Goal: Task Accomplishment & Management: Use online tool/utility

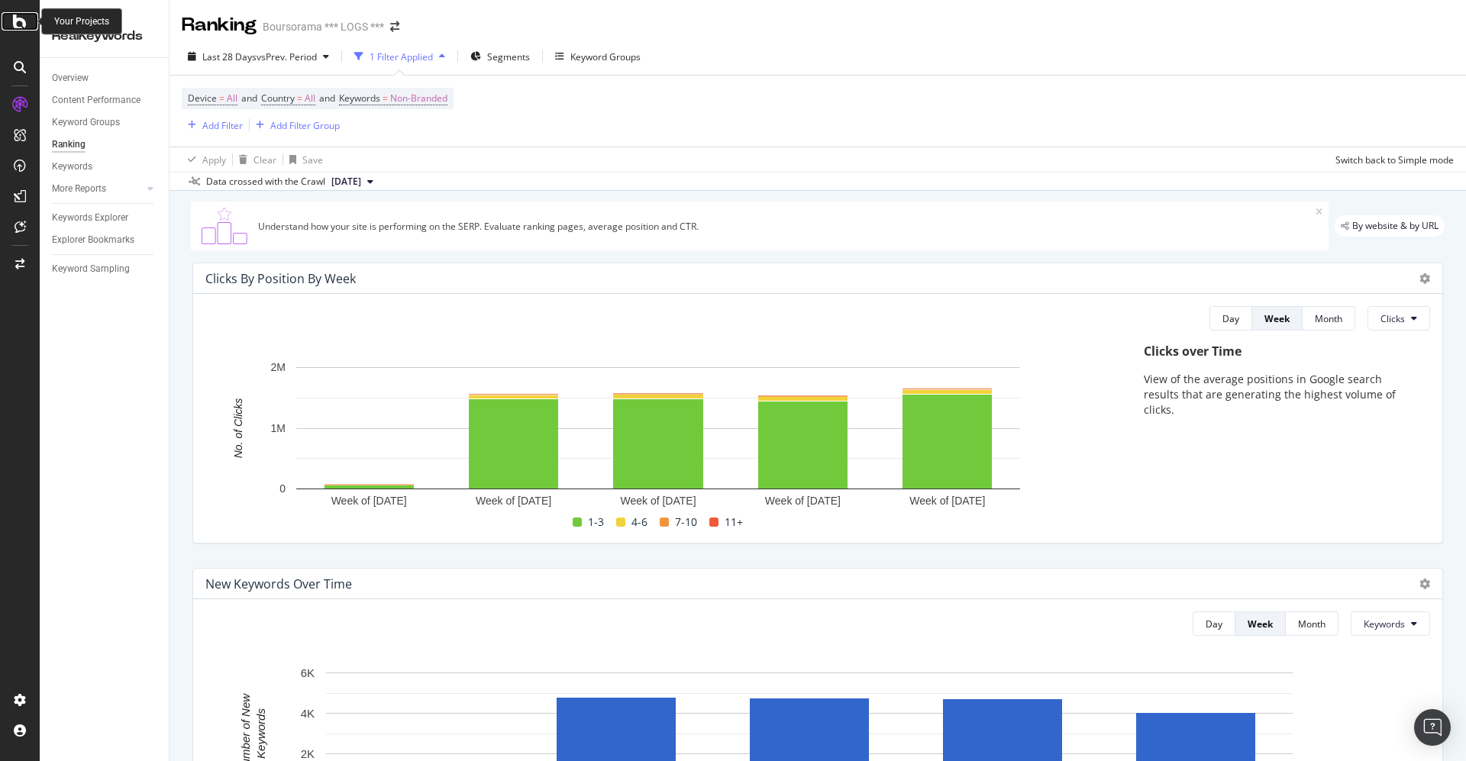
click at [18, 20] on icon at bounding box center [20, 21] width 14 height 18
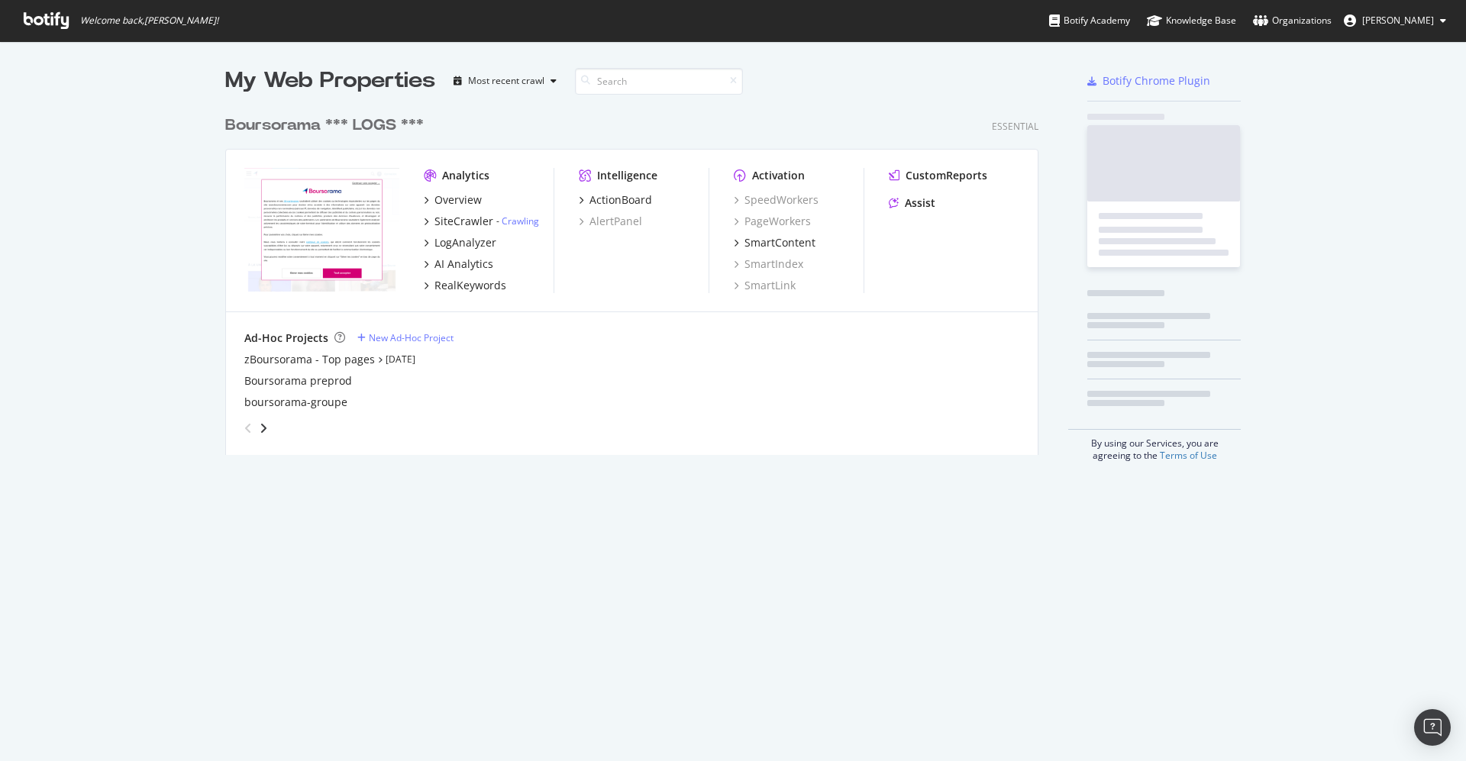
scroll to position [745, 1432]
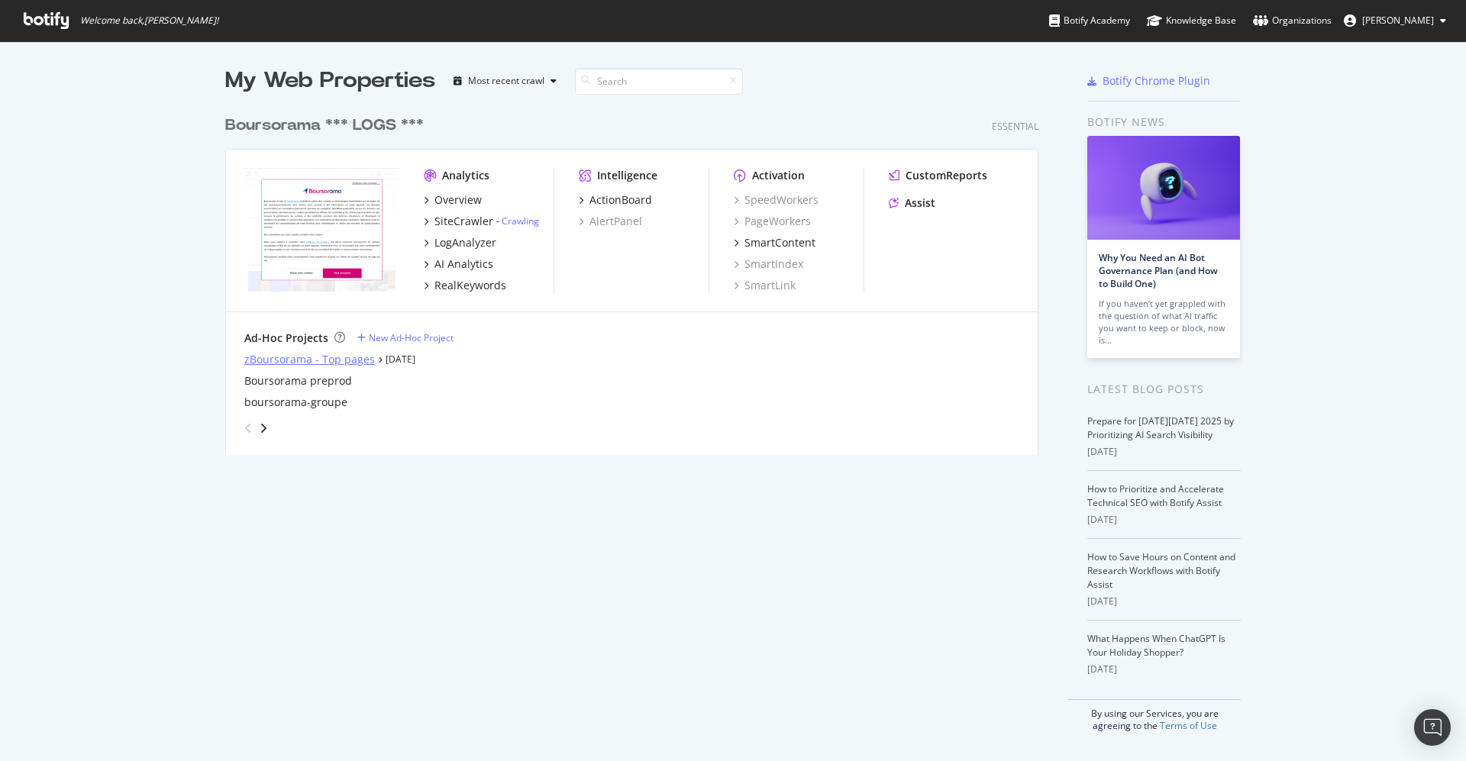
click at [289, 359] on div "zBoursorama - Top pages" at bounding box center [309, 359] width 131 height 15
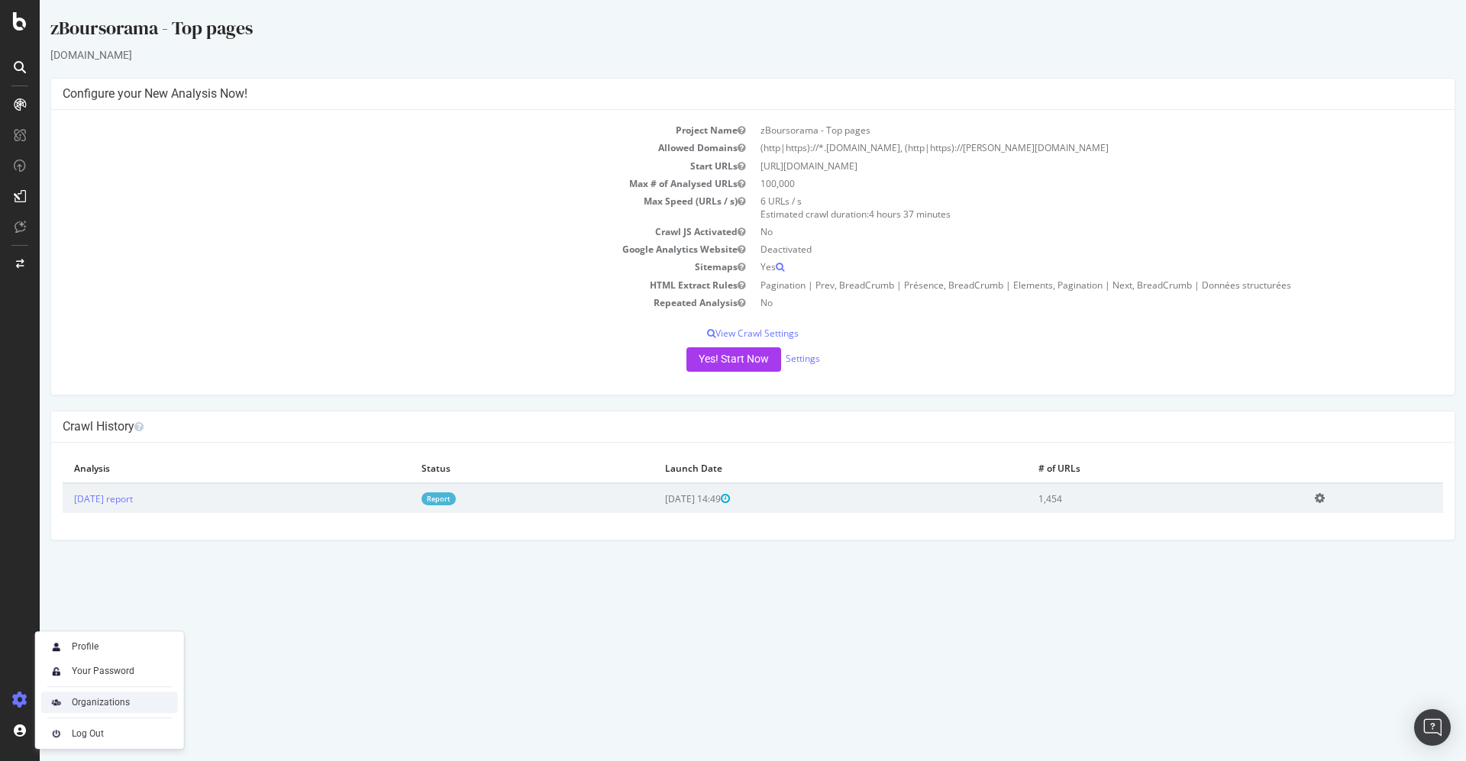
click at [108, 707] on div "Organizations" at bounding box center [101, 702] width 58 height 12
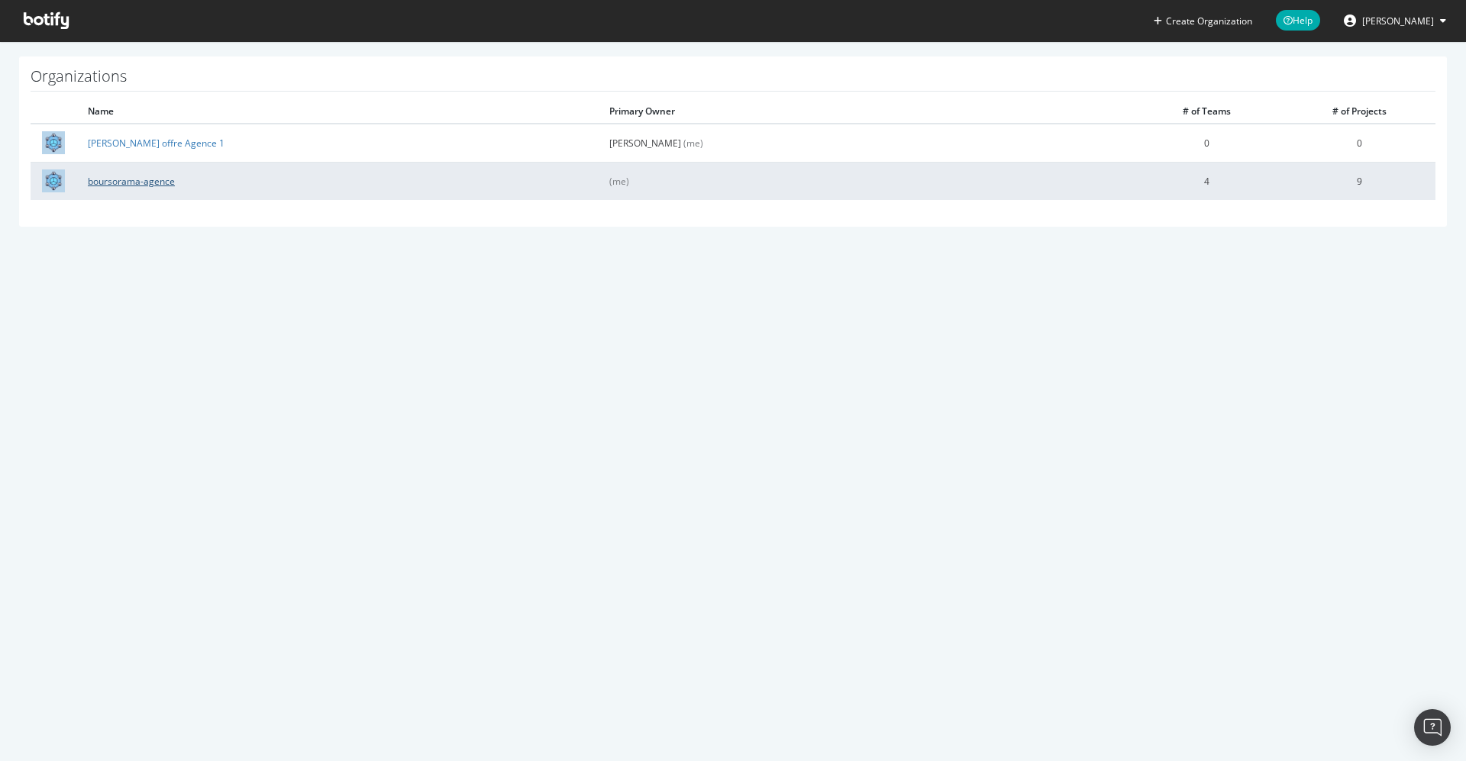
click at [131, 179] on link "boursorama-agence" at bounding box center [131, 181] width 87 height 13
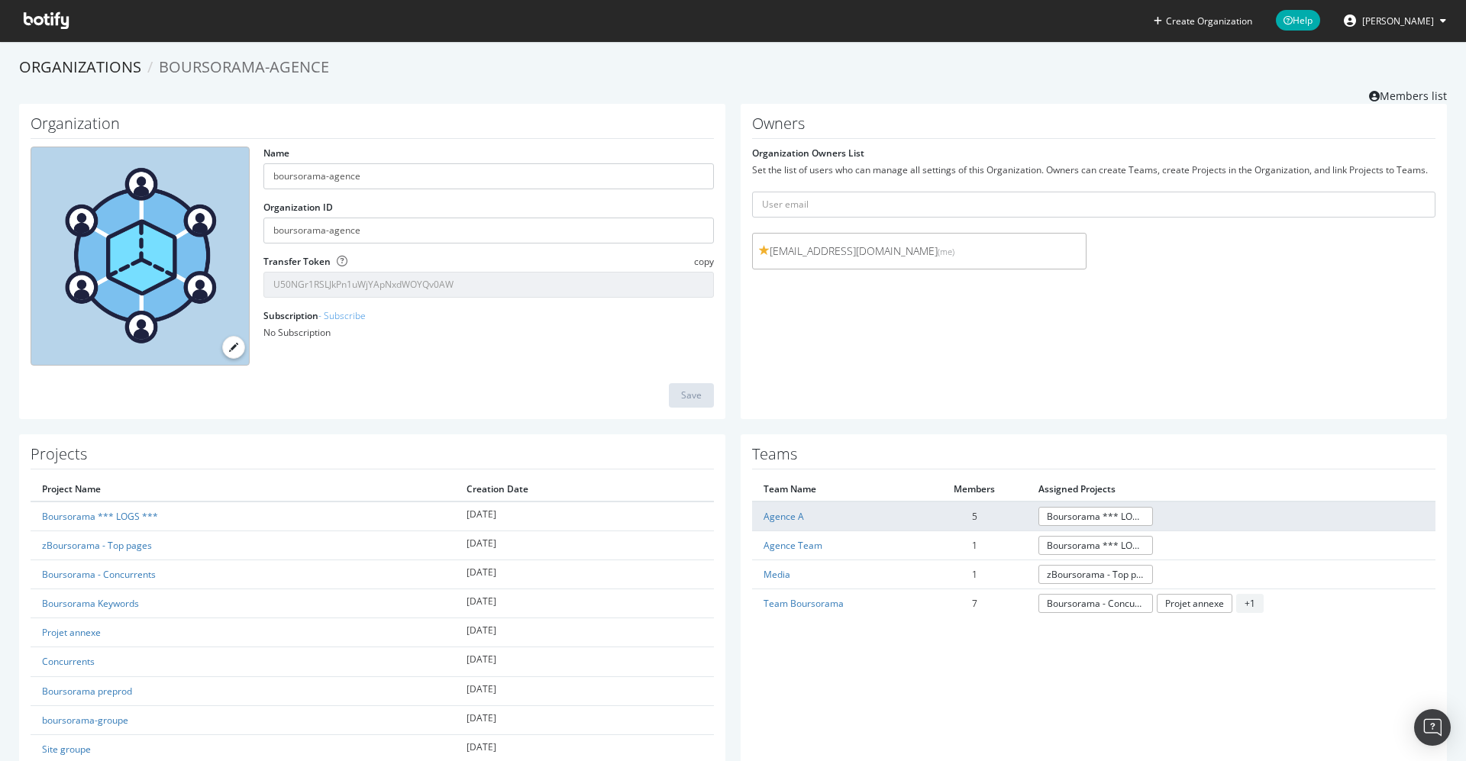
click at [754, 509] on td "Agence A" at bounding box center [837, 517] width 170 height 30
click at [772, 510] on link "Agence A" at bounding box center [784, 516] width 40 height 13
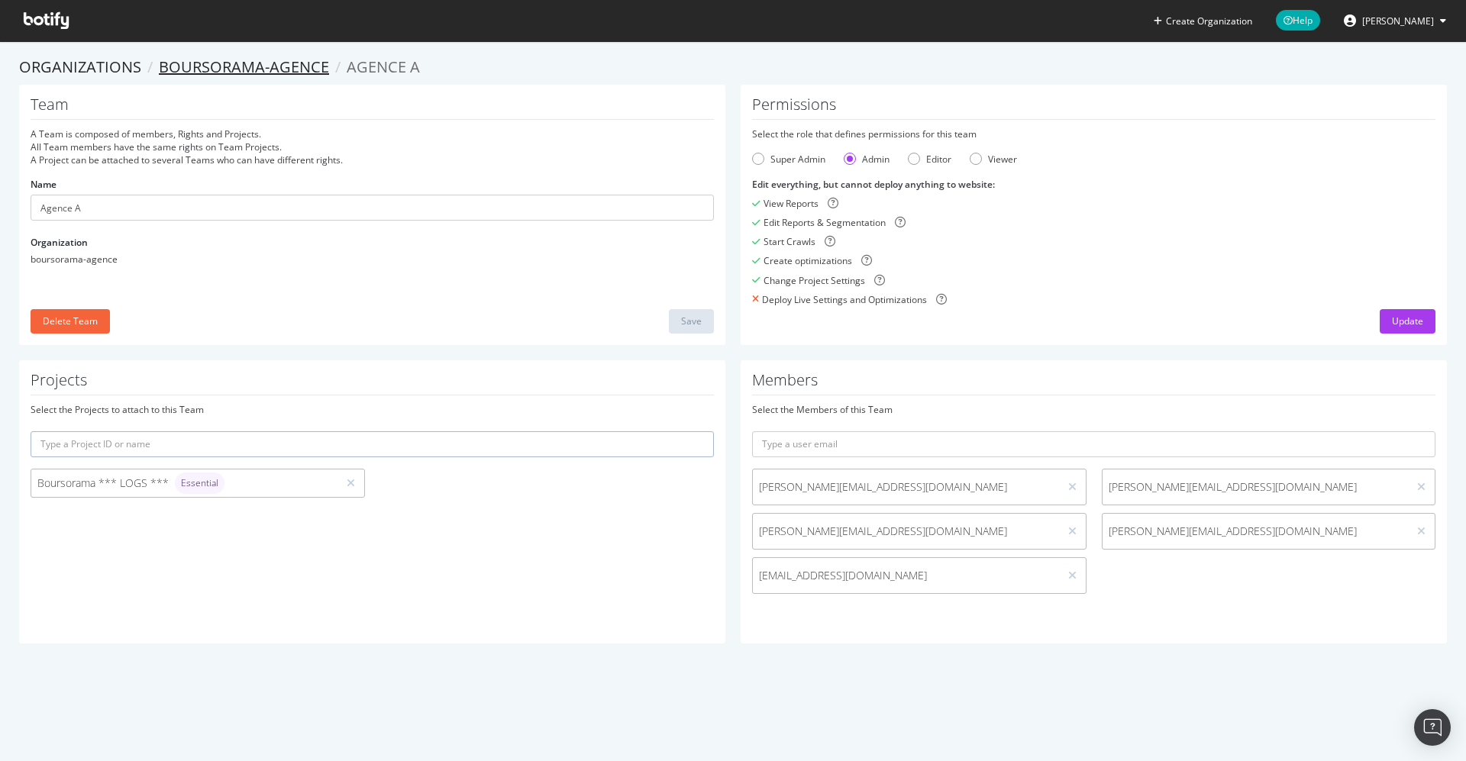
click at [229, 70] on link "boursorama-agence" at bounding box center [244, 67] width 170 height 21
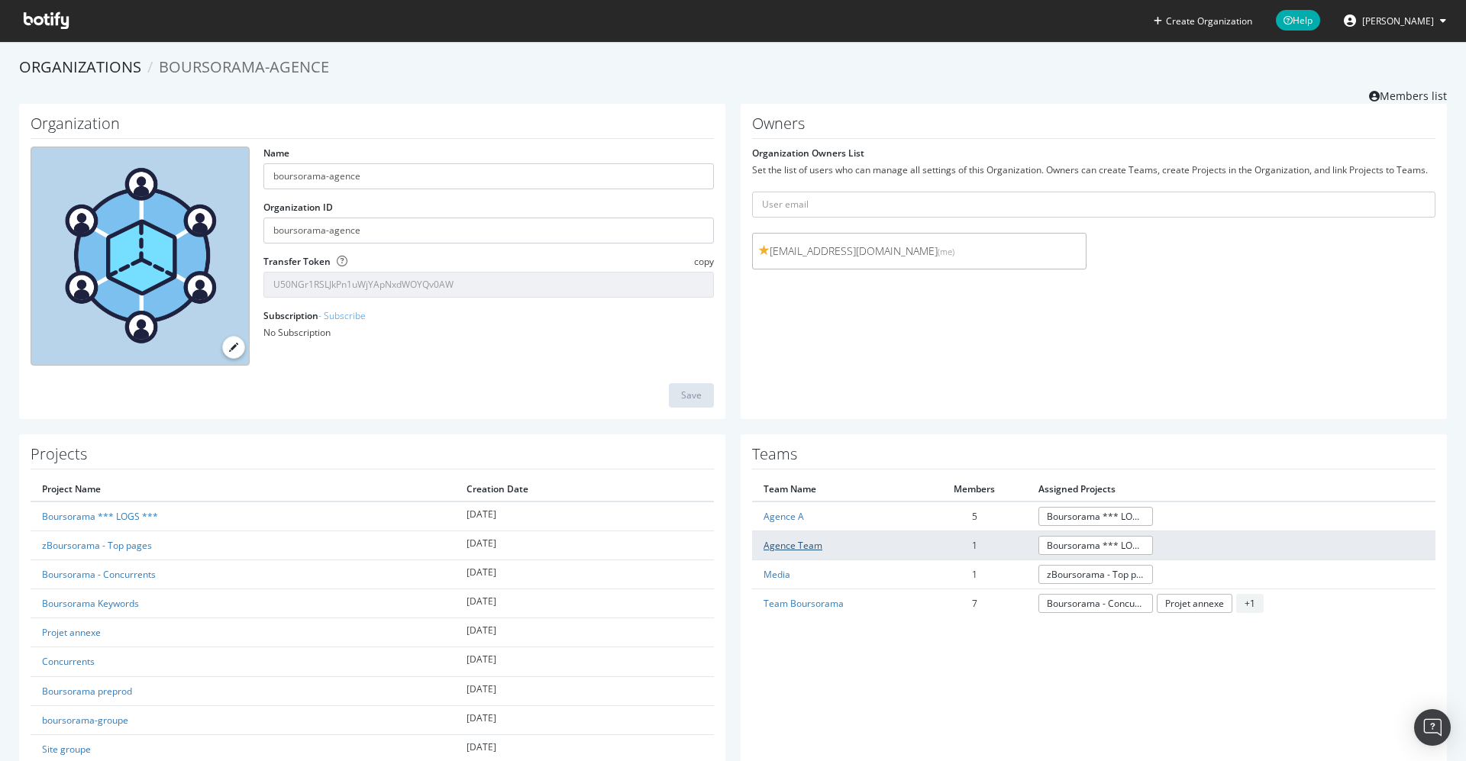
click at [786, 544] on link "Agence Team" at bounding box center [793, 545] width 59 height 13
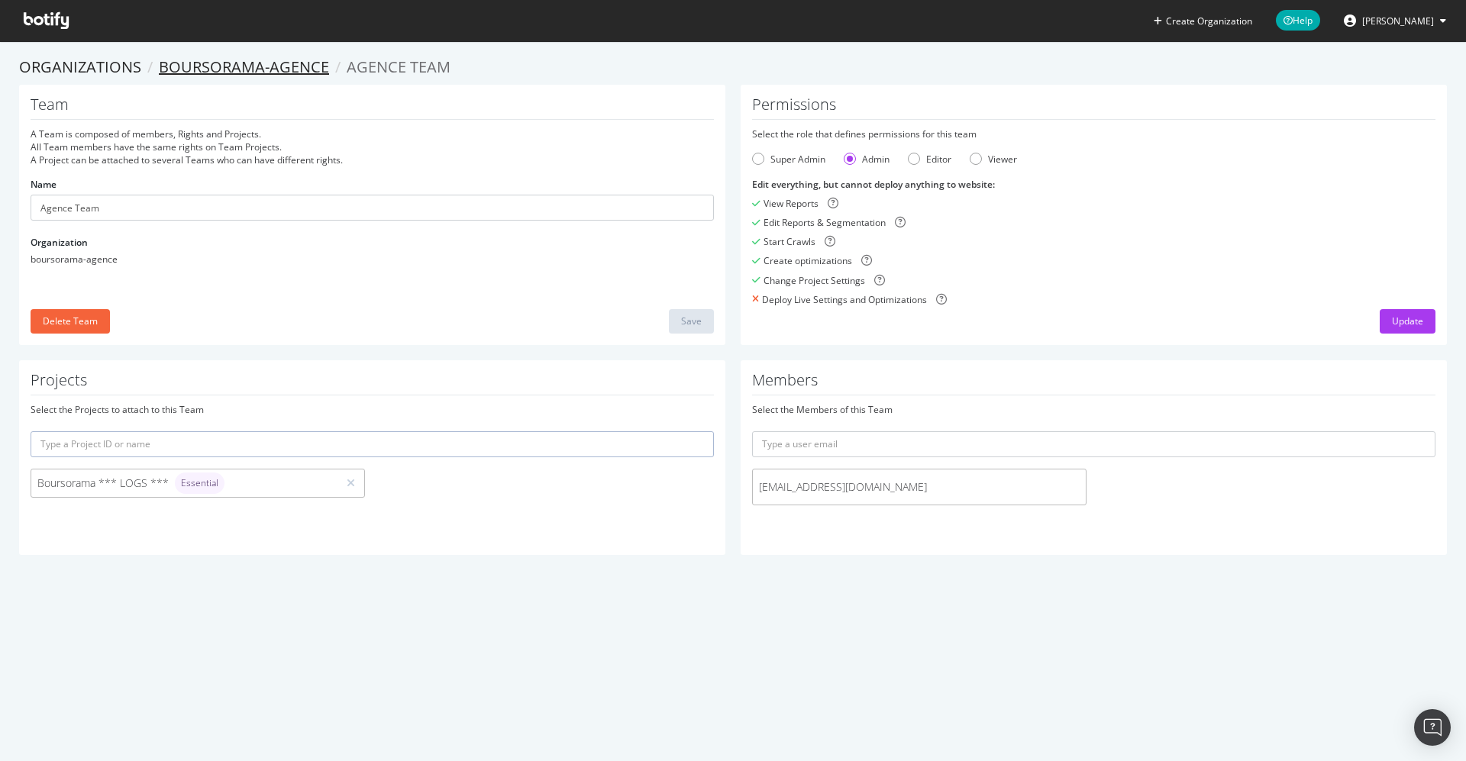
click at [228, 69] on link "boursorama-agence" at bounding box center [244, 67] width 170 height 21
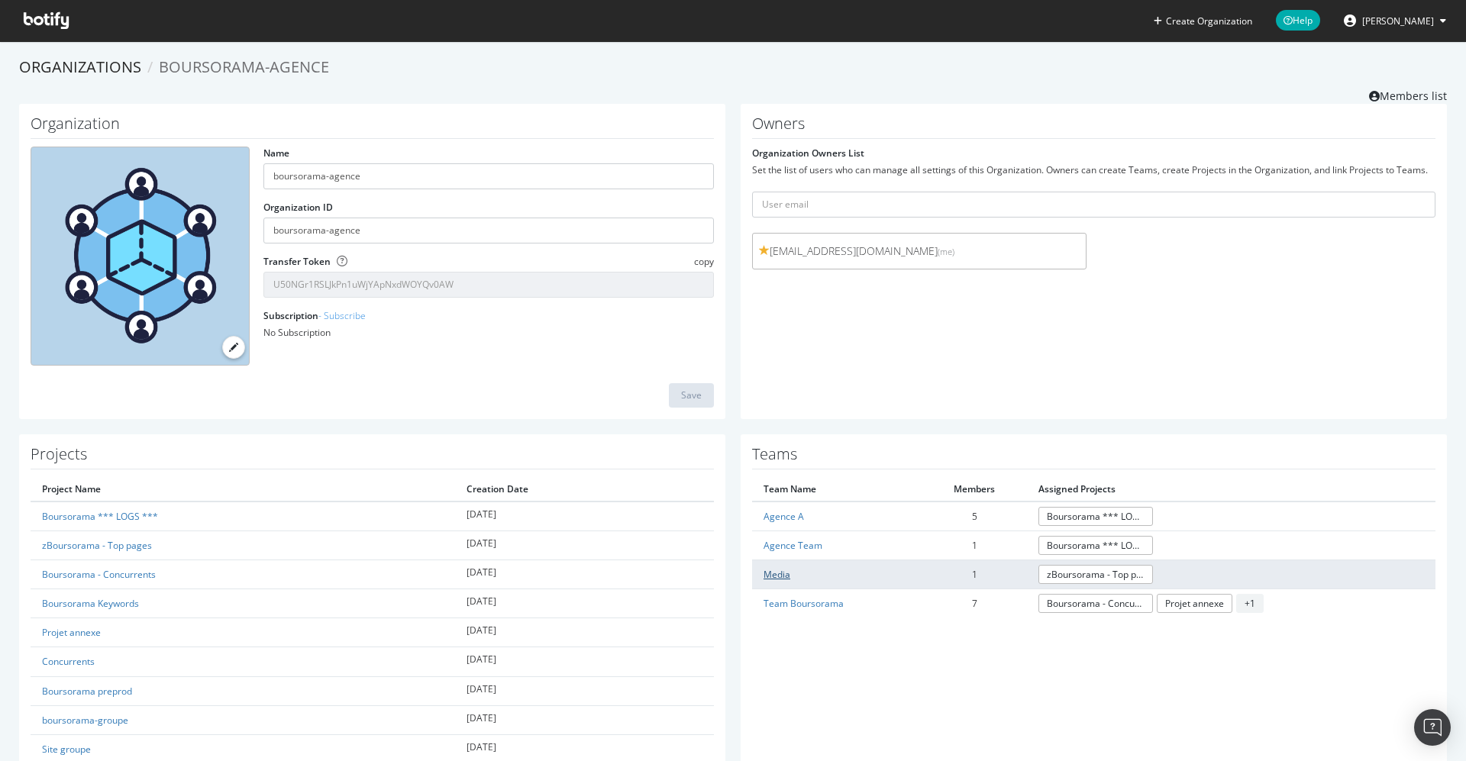
click at [764, 573] on link "Media" at bounding box center [777, 574] width 27 height 13
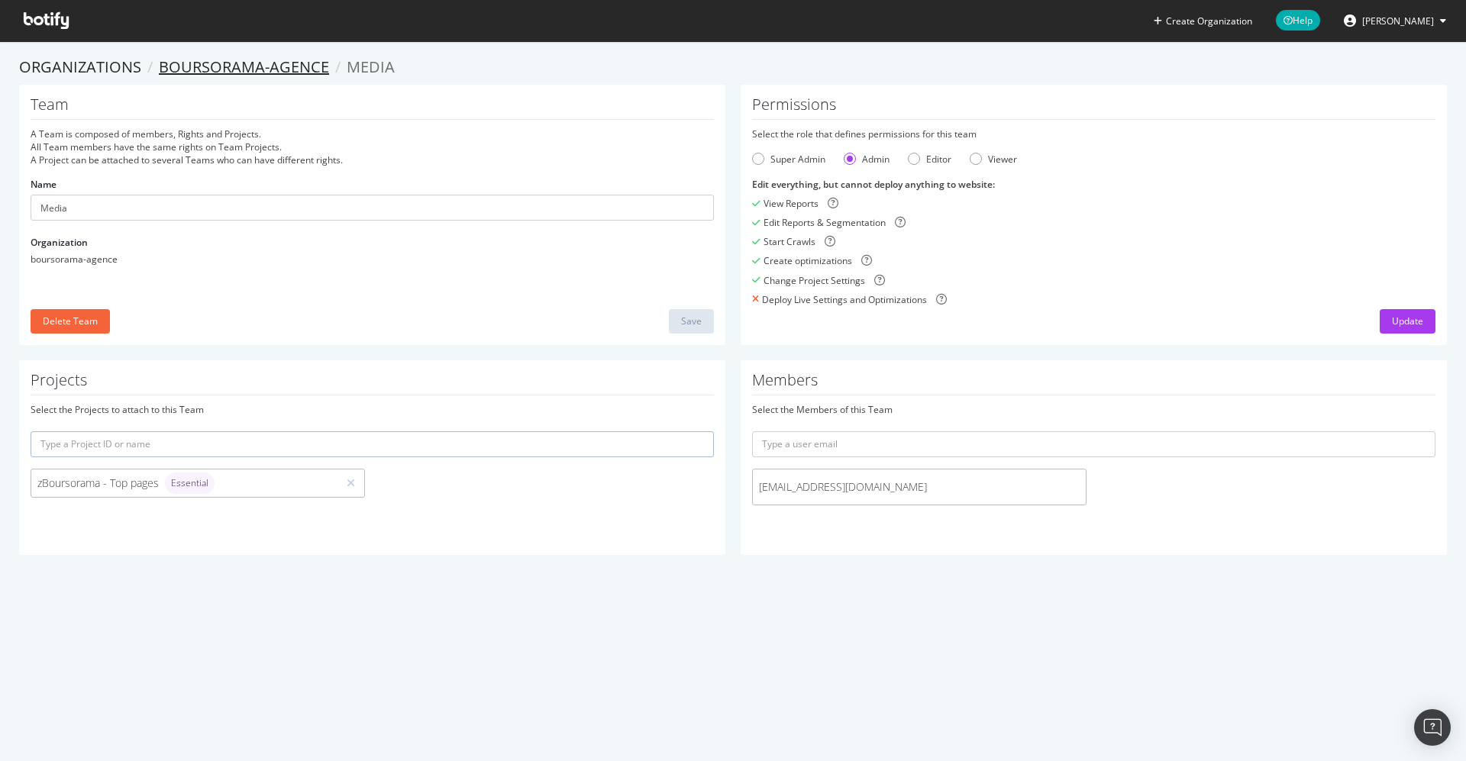
click at [193, 64] on link "boursorama-agence" at bounding box center [244, 67] width 170 height 21
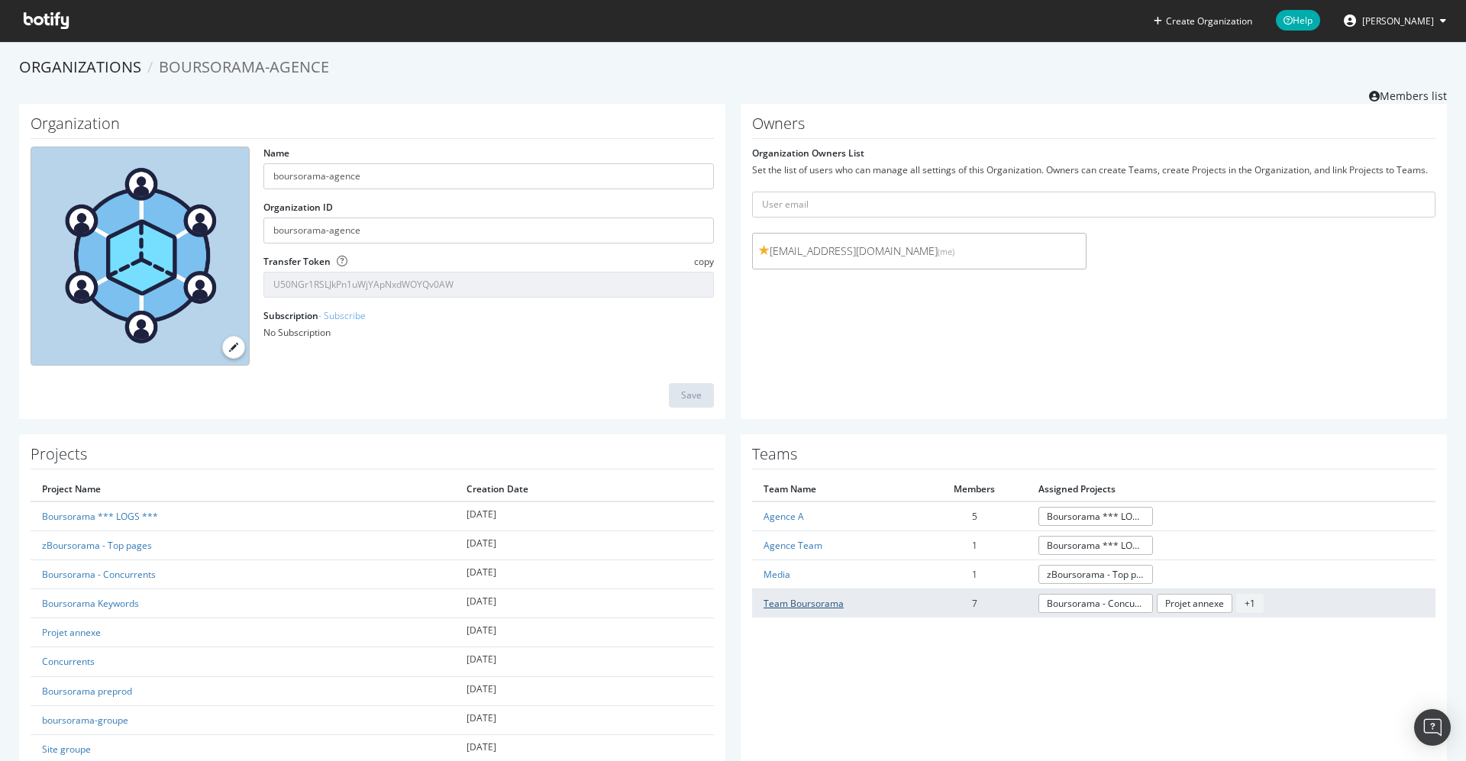
click at [800, 597] on link "Team Boursorama" at bounding box center [804, 603] width 80 height 13
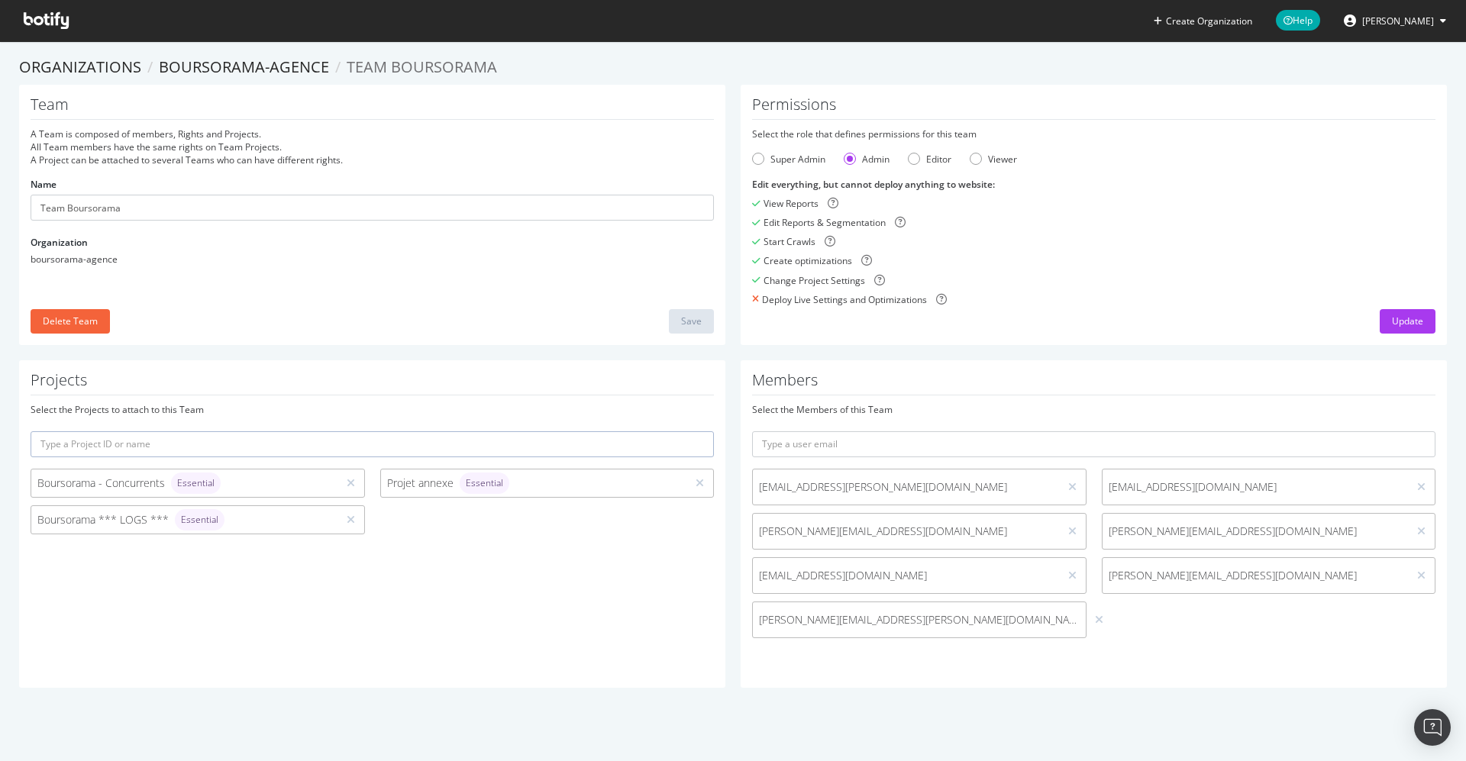
click at [50, 23] on icon at bounding box center [46, 20] width 45 height 17
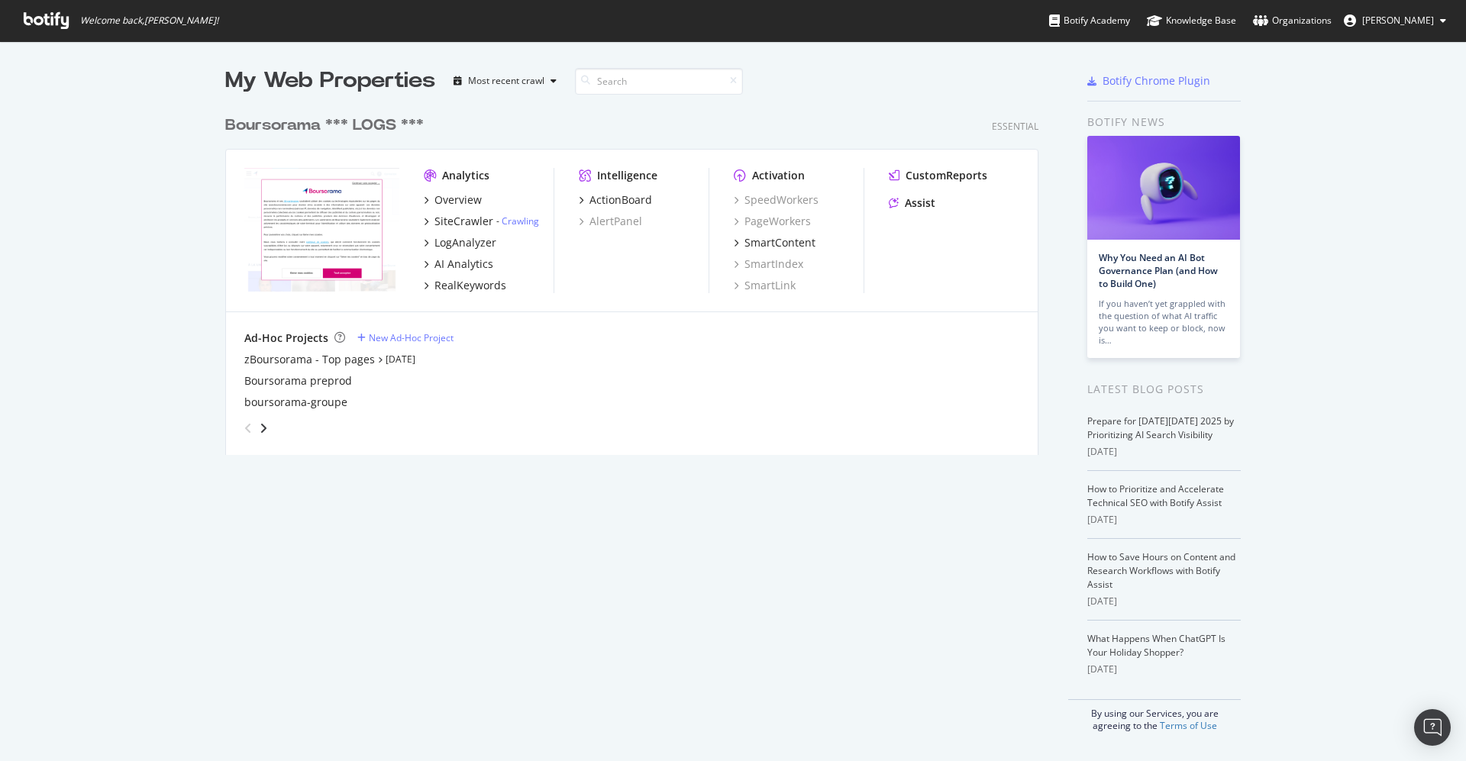
scroll to position [745, 1432]
click at [260, 428] on icon "angle-right" at bounding box center [264, 428] width 8 height 12
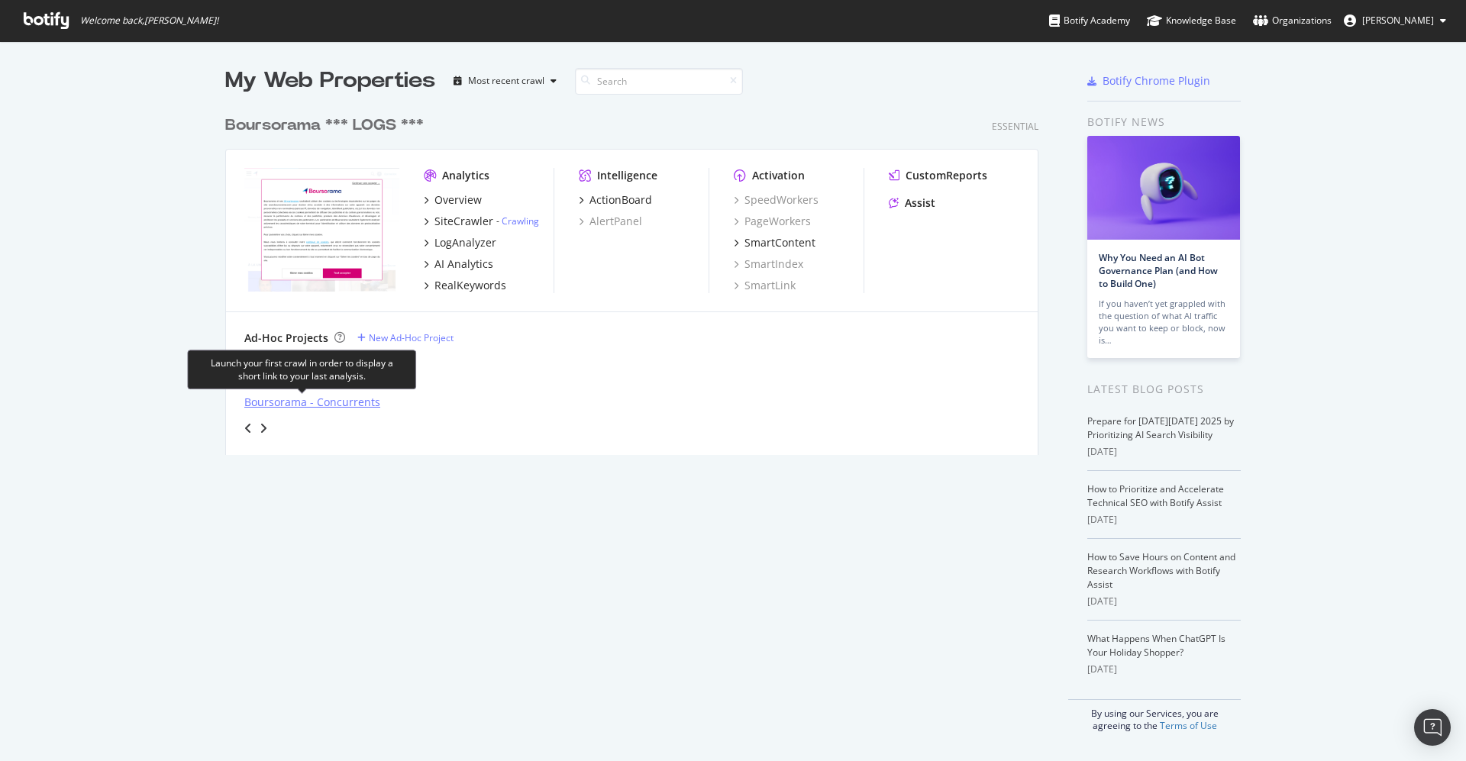
click at [261, 403] on div "Boursorama - Concurrents" at bounding box center [312, 402] width 136 height 15
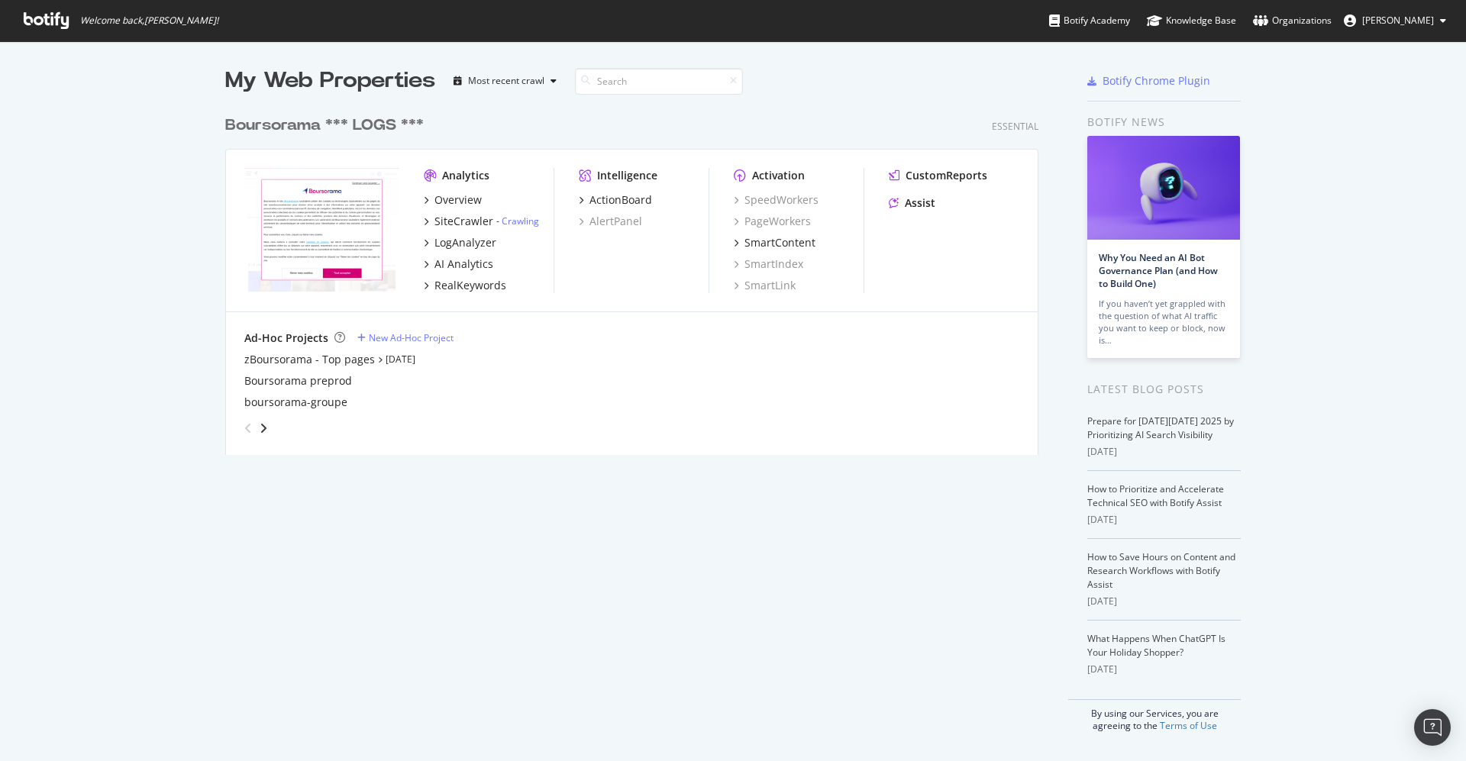
scroll to position [745, 1432]
click at [287, 378] on div "Boursorama preprod" at bounding box center [298, 380] width 108 height 15
click at [266, 358] on div "zBoursorama - Top pages" at bounding box center [309, 359] width 131 height 15
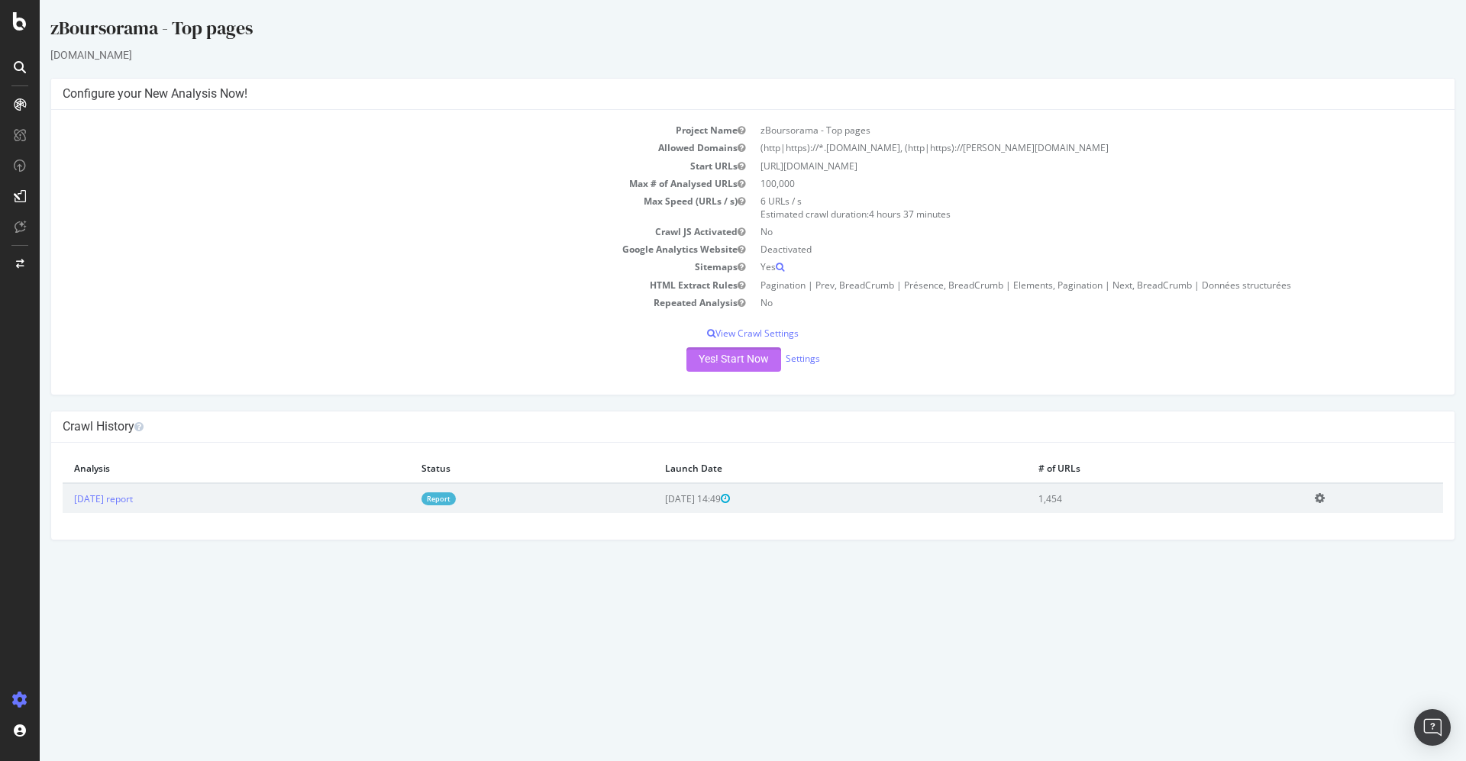
click at [738, 360] on button "Yes! Start Now" at bounding box center [734, 359] width 95 height 24
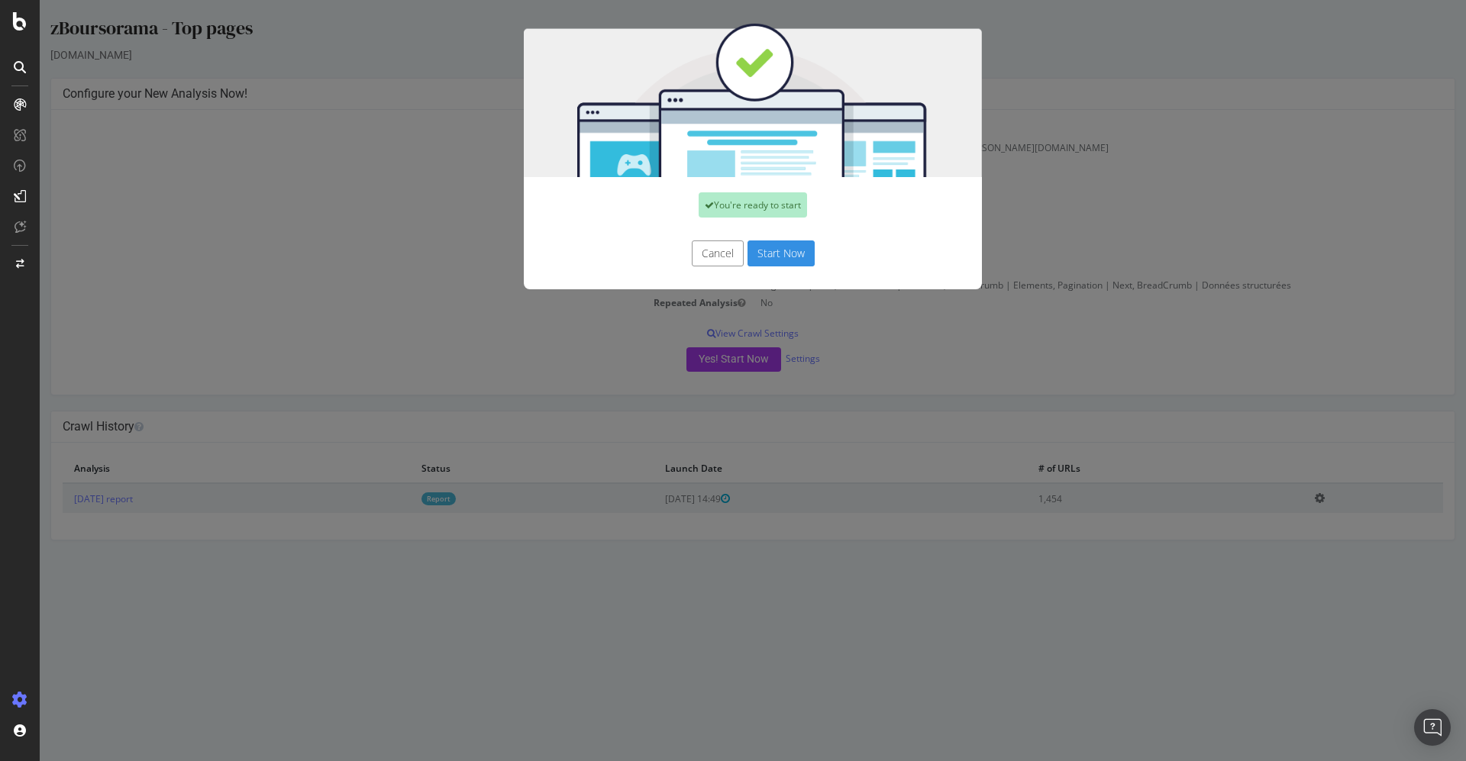
click at [769, 257] on button "Start Now" at bounding box center [781, 254] width 67 height 26
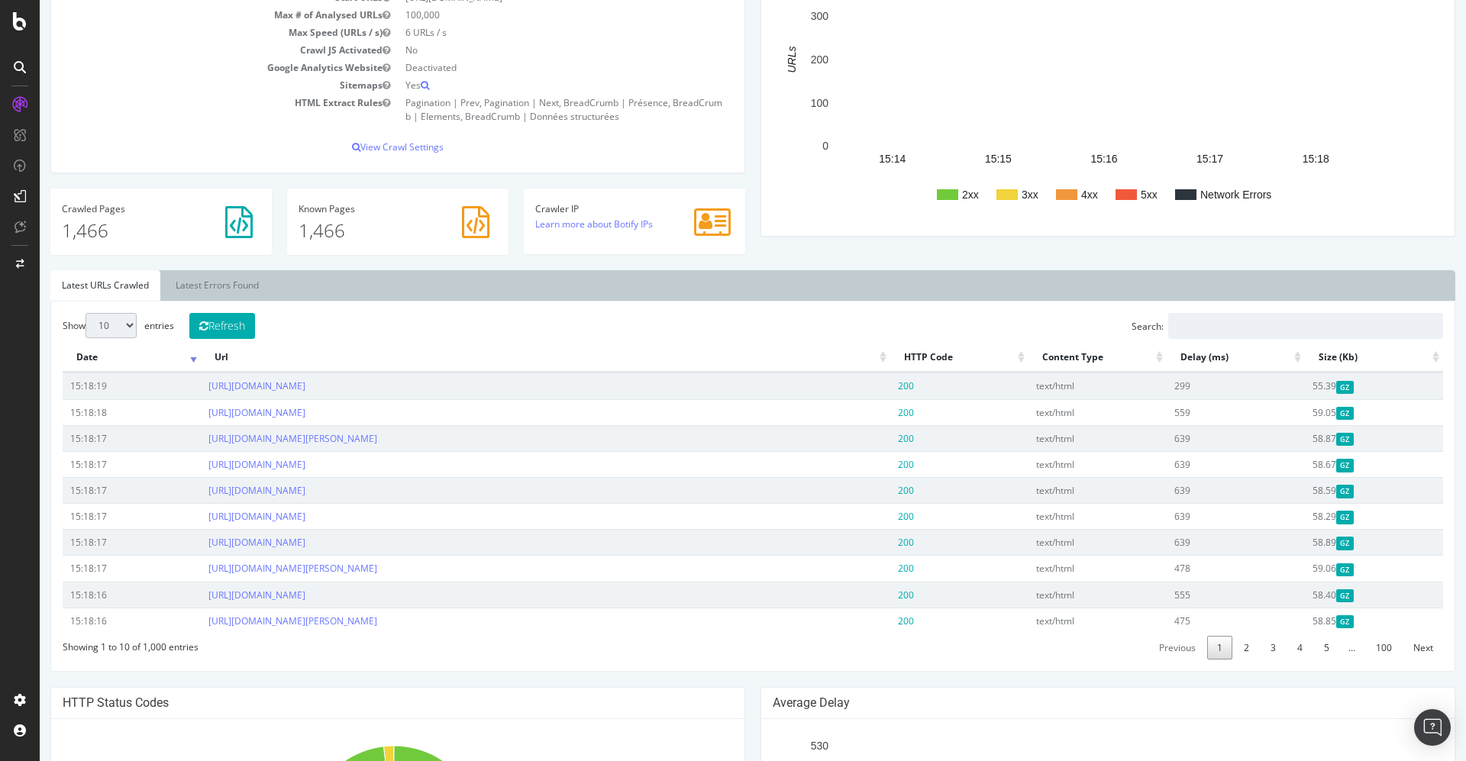
scroll to position [115, 0]
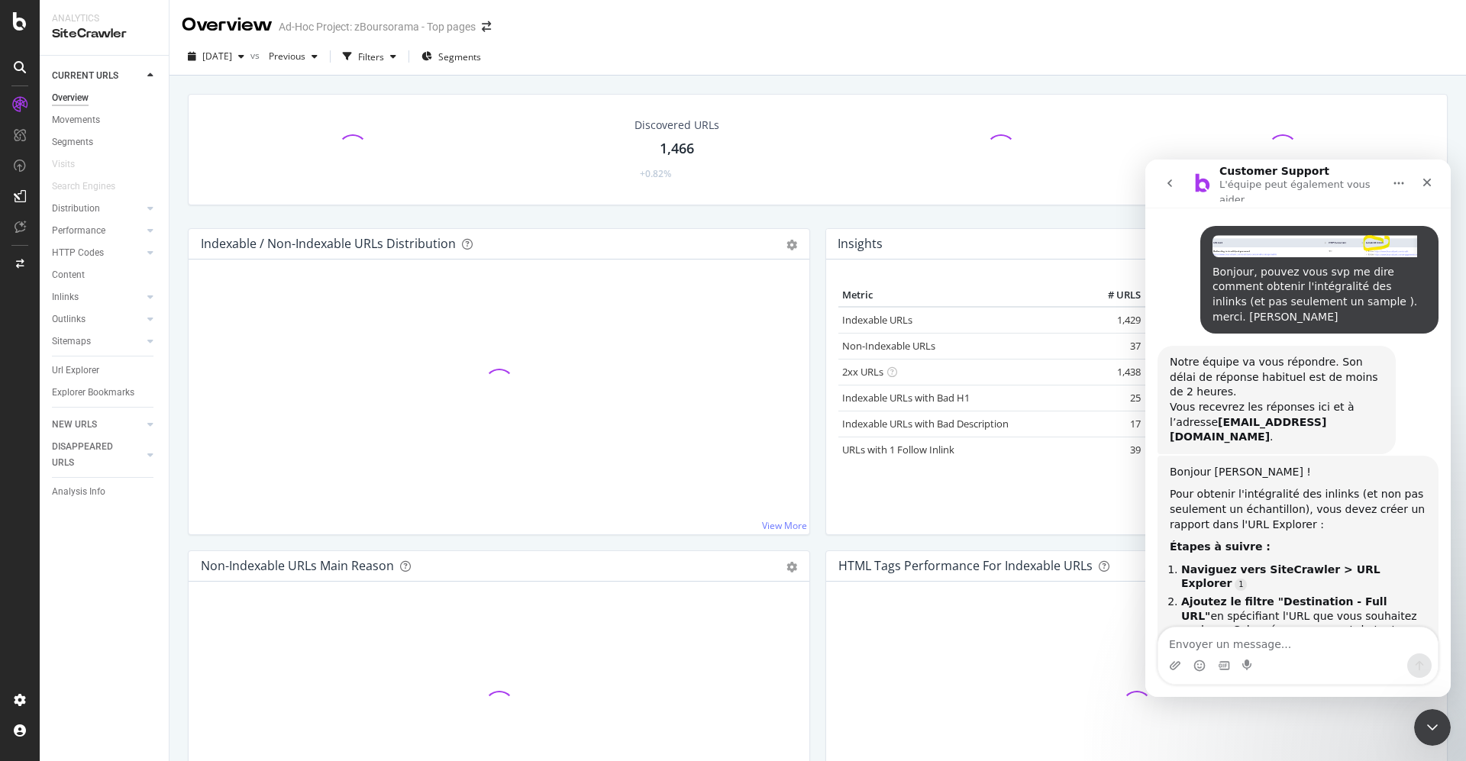
scroll to position [1324, 0]
